Goal: Information Seeking & Learning: Learn about a topic

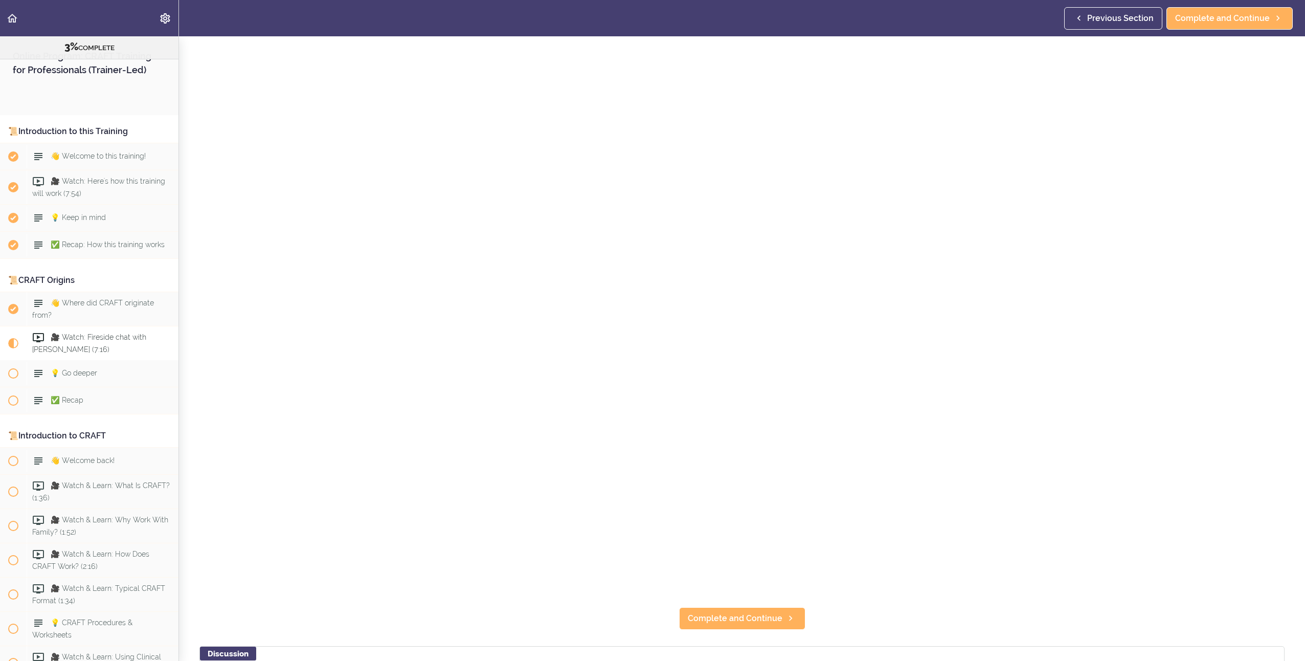
scroll to position [303, 0]
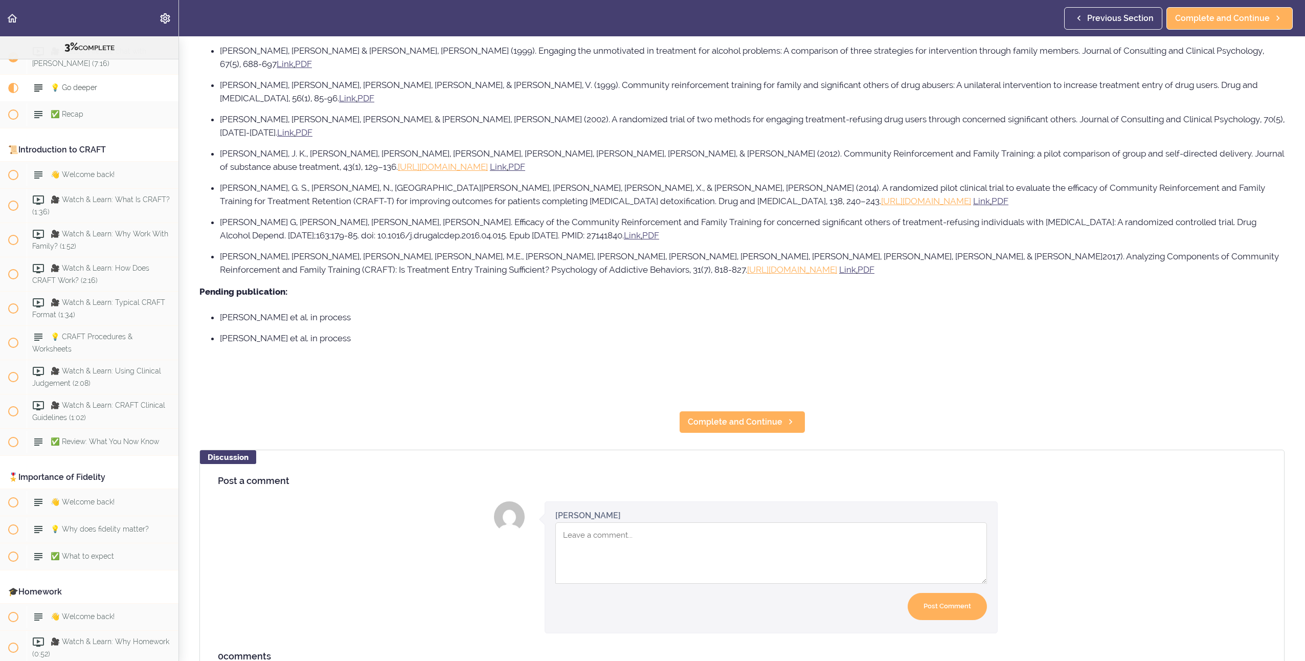
scroll to position [563, 0]
click at [735, 414] on span "Complete and Continue" at bounding box center [735, 420] width 95 height 12
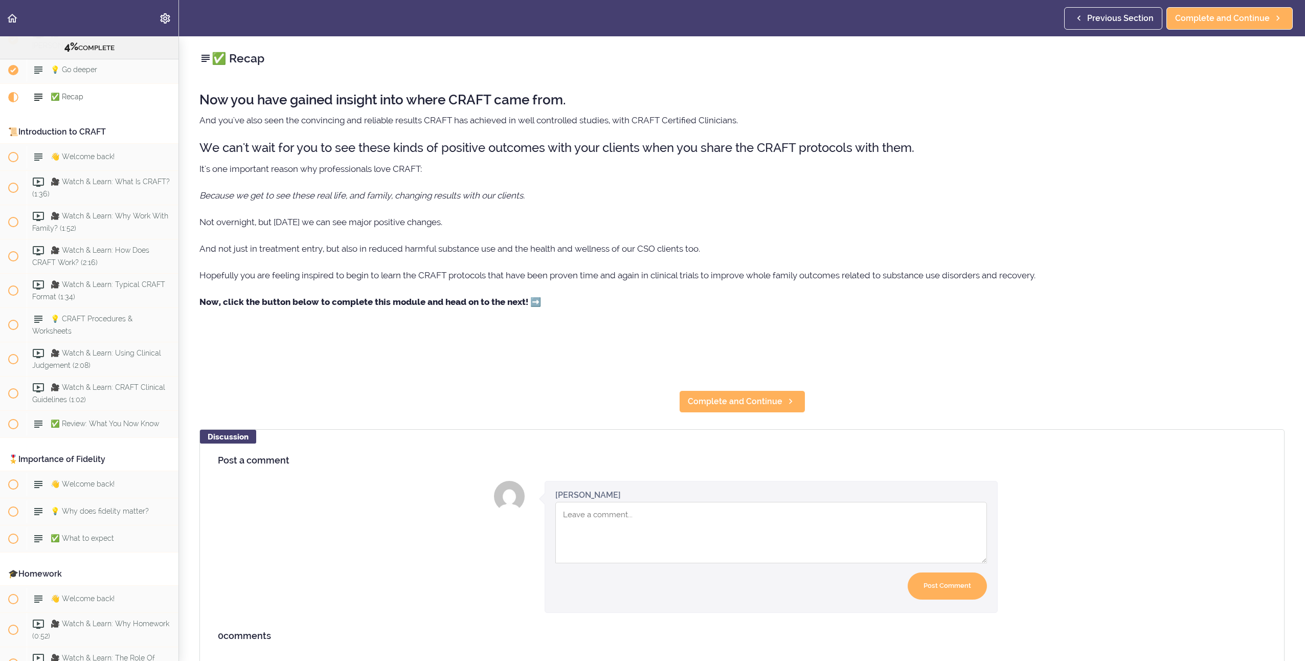
scroll to position [313, 0]
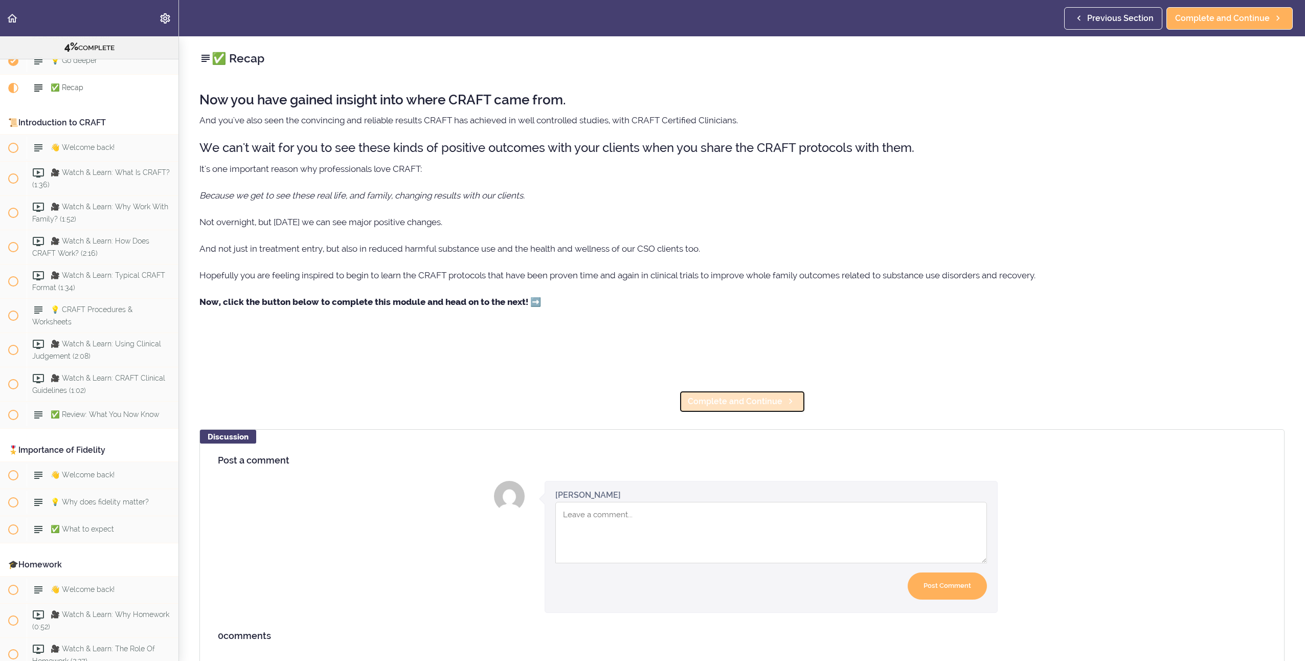
click at [718, 397] on span "Complete and Continue" at bounding box center [735, 401] width 95 height 12
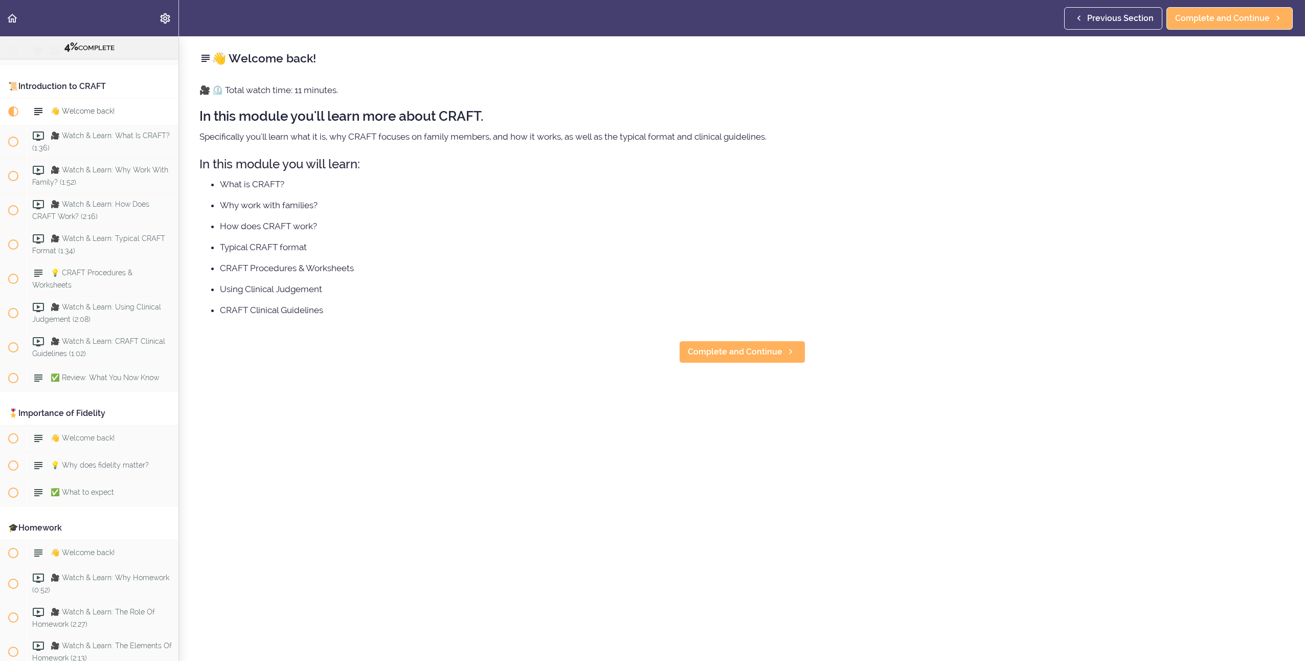
scroll to position [373, 0]
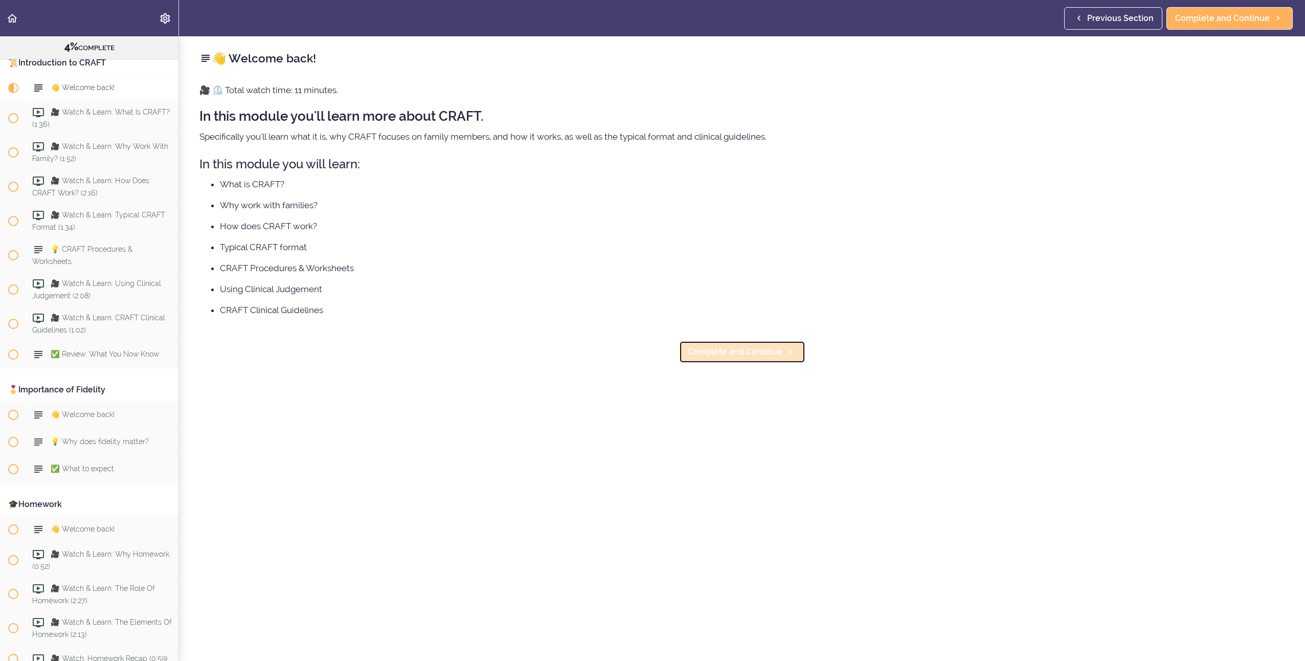
click at [732, 351] on span "Complete and Continue" at bounding box center [735, 352] width 95 height 12
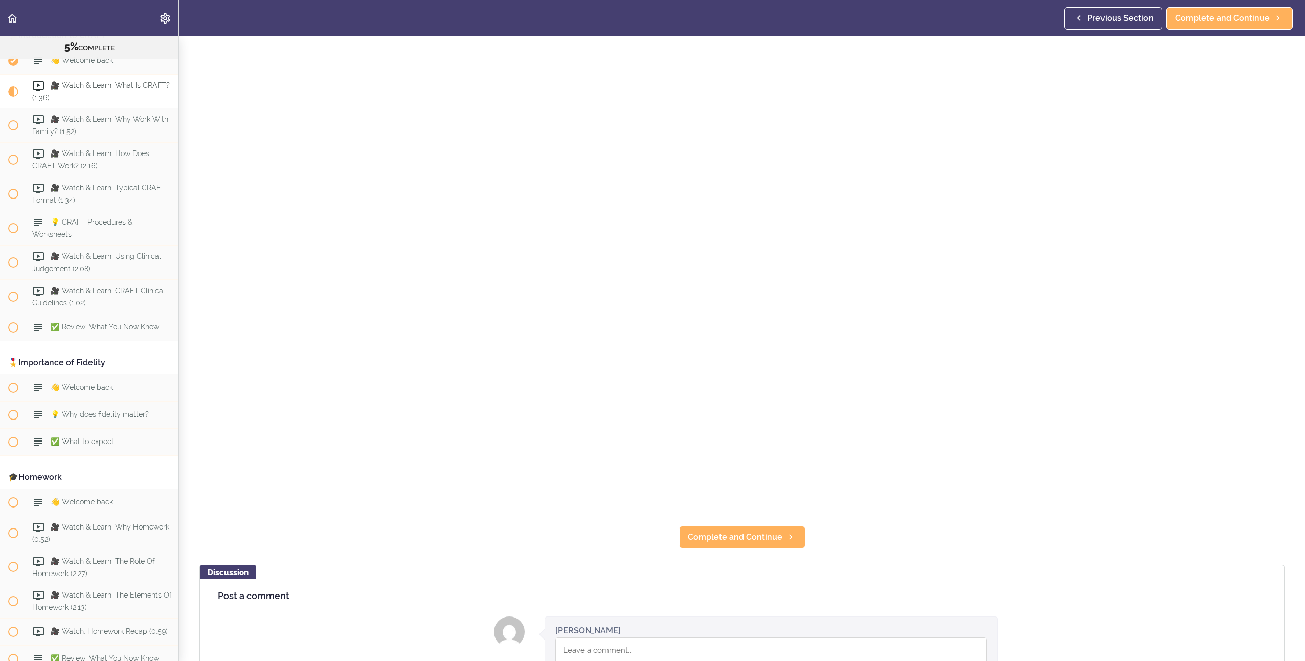
scroll to position [205, 0]
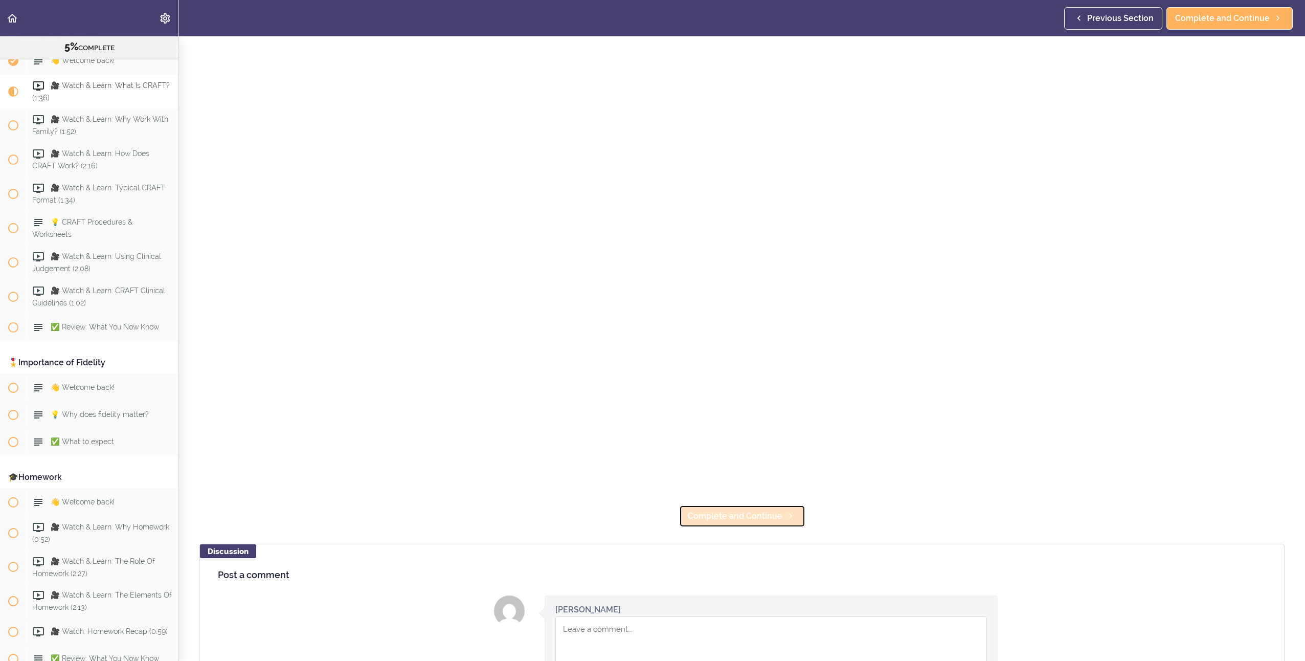
drag, startPoint x: 716, startPoint y: 513, endPoint x: 706, endPoint y: 521, distance: 12.8
click at [716, 513] on span "Complete and Continue" at bounding box center [735, 516] width 95 height 12
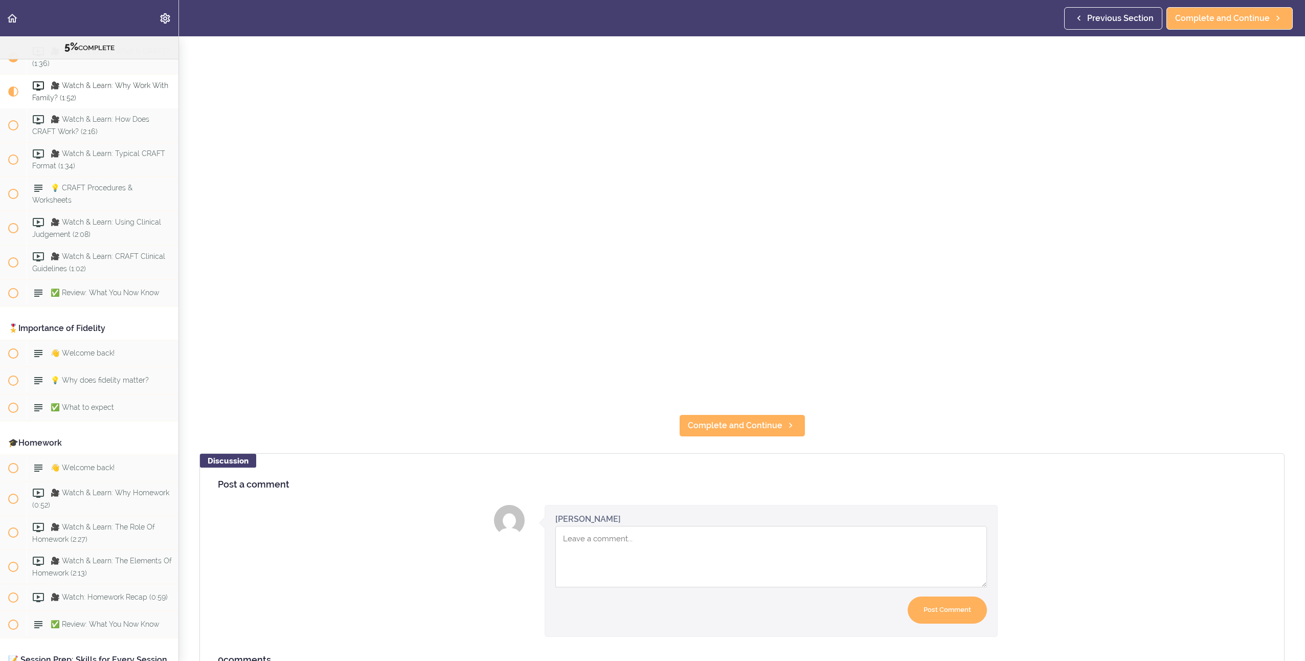
scroll to position [307, 0]
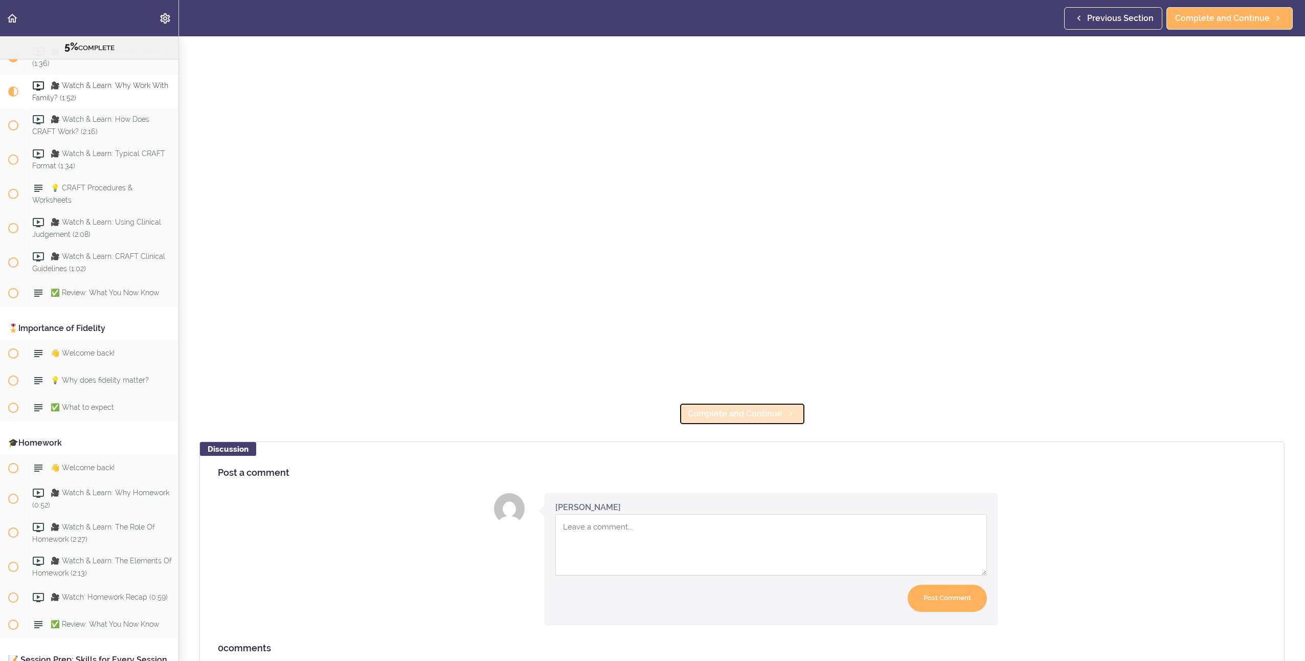
click at [764, 408] on span "Complete and Continue" at bounding box center [735, 414] width 95 height 12
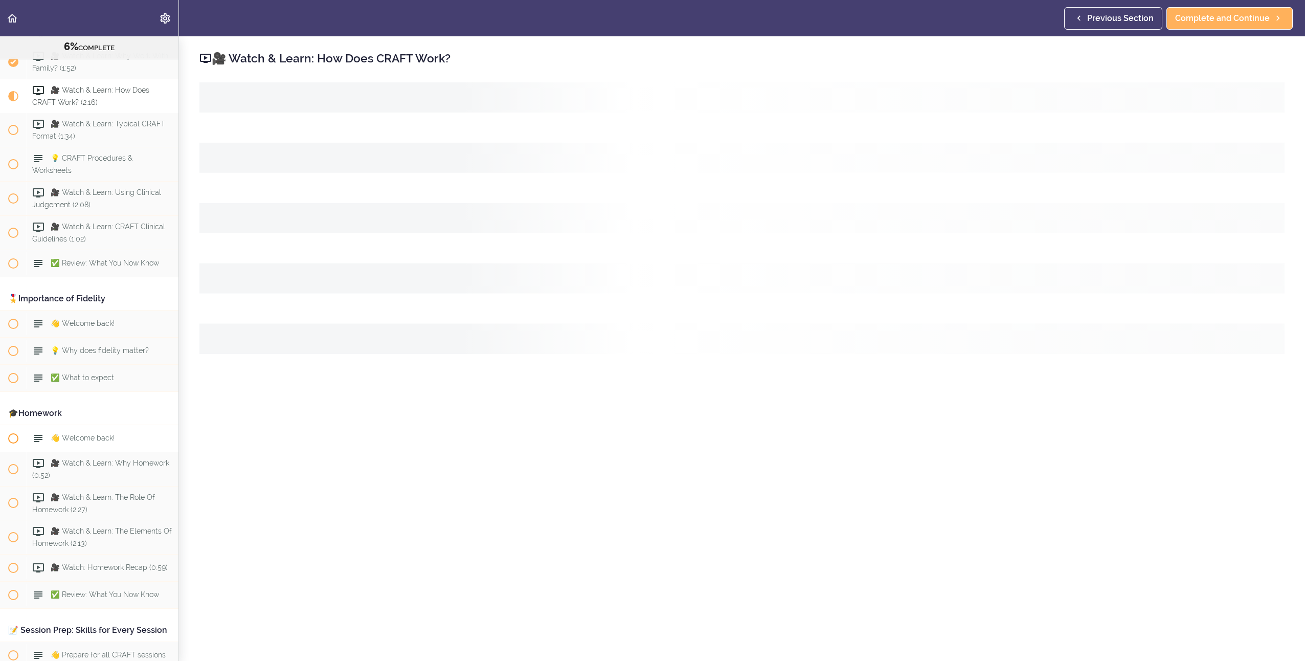
scroll to position [469, 0]
